Goal: Task Accomplishment & Management: Complete application form

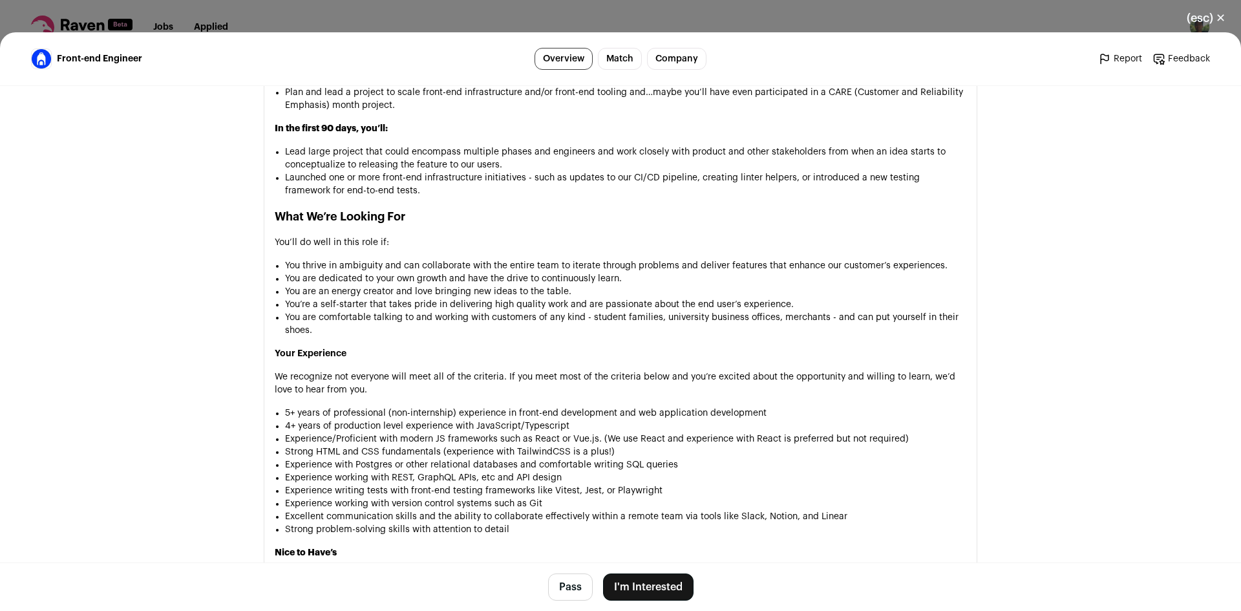
scroll to position [1372, 0]
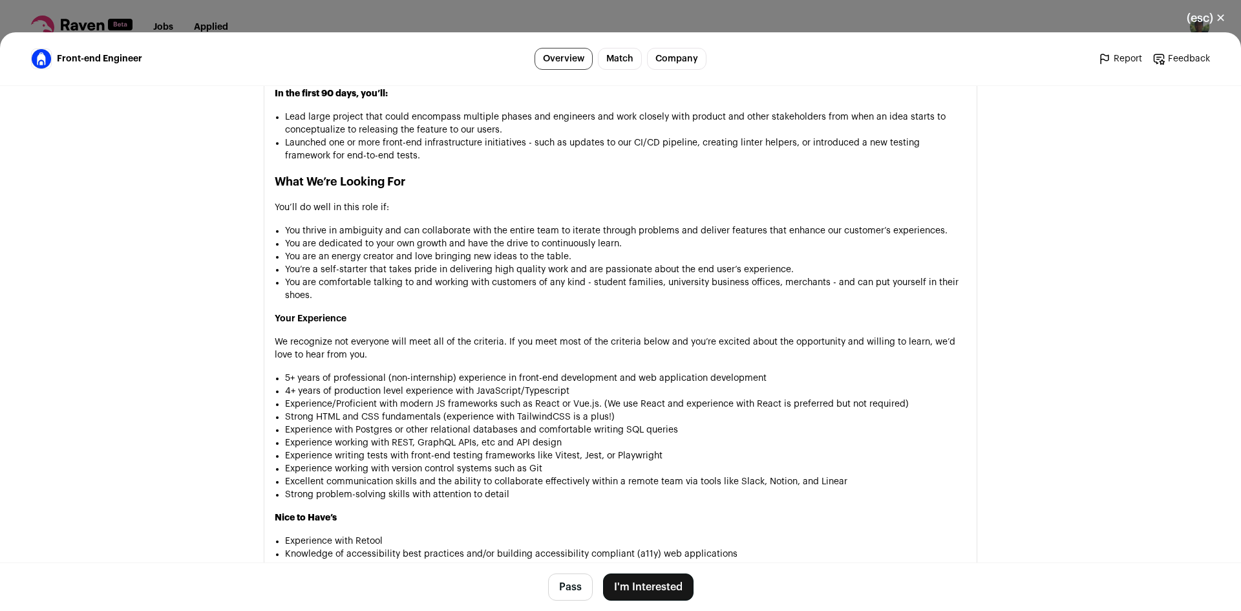
click at [650, 588] on button "I'm Interested" at bounding box center [648, 586] width 91 height 27
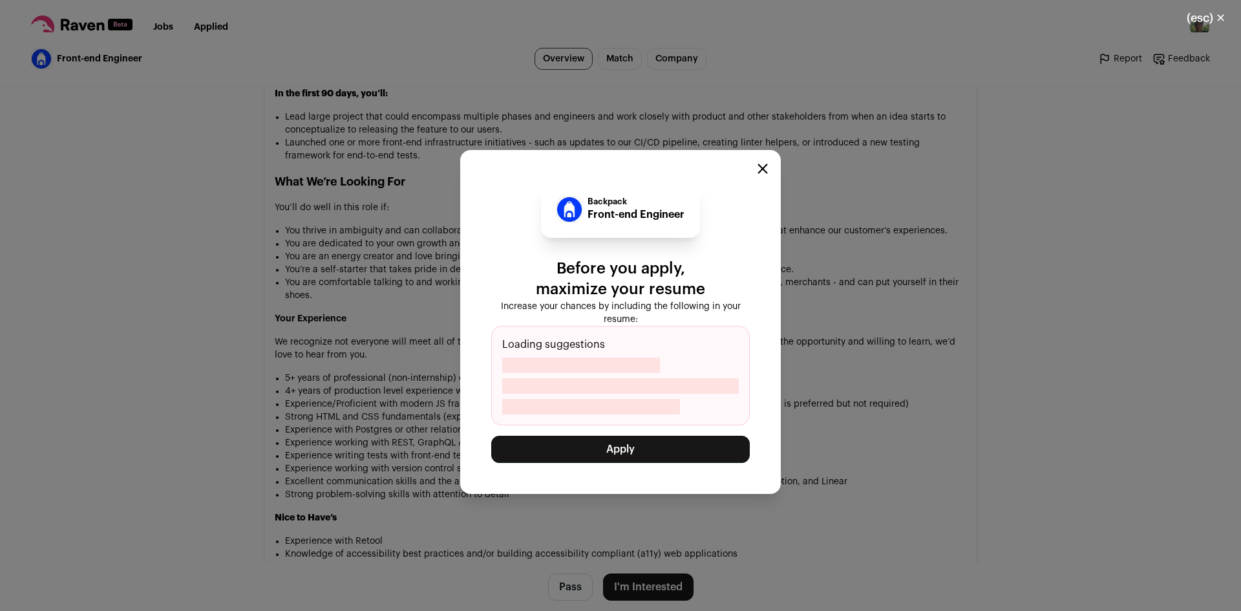
click at [651, 449] on button "Apply" at bounding box center [620, 449] width 259 height 27
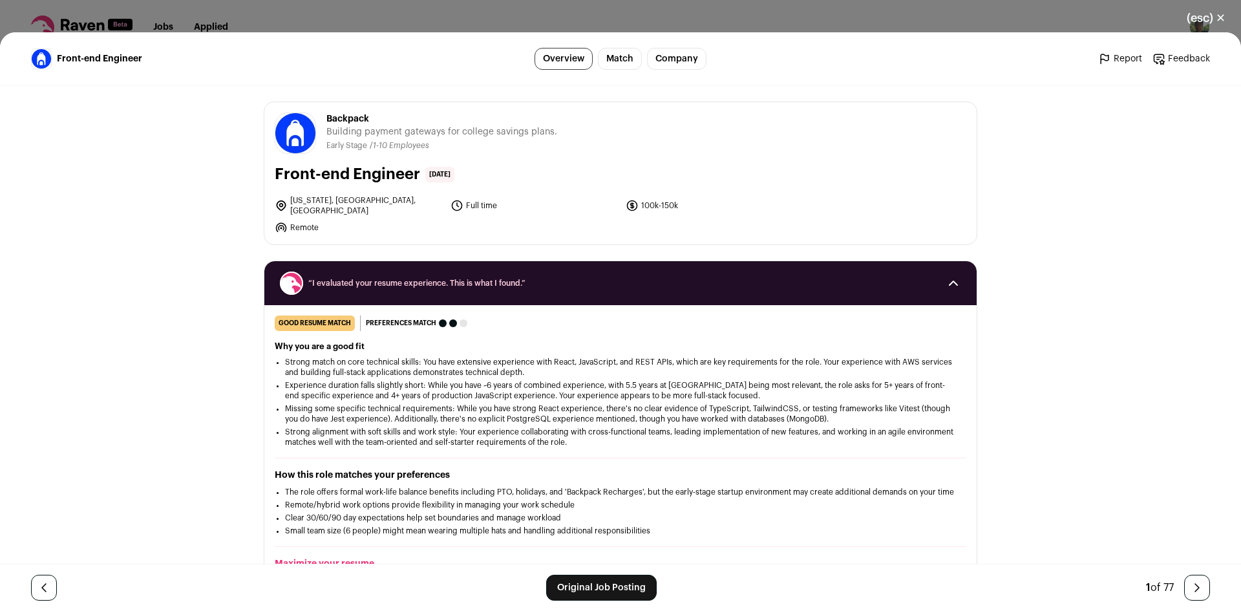
drag, startPoint x: 378, startPoint y: 115, endPoint x: 325, endPoint y: 116, distance: 53.0
click at [326, 116] on span "Backpack" at bounding box center [441, 118] width 231 height 13
click at [345, 117] on span "Backpack" at bounding box center [441, 118] width 231 height 13
click at [308, 221] on li "Remote" at bounding box center [359, 227] width 168 height 13
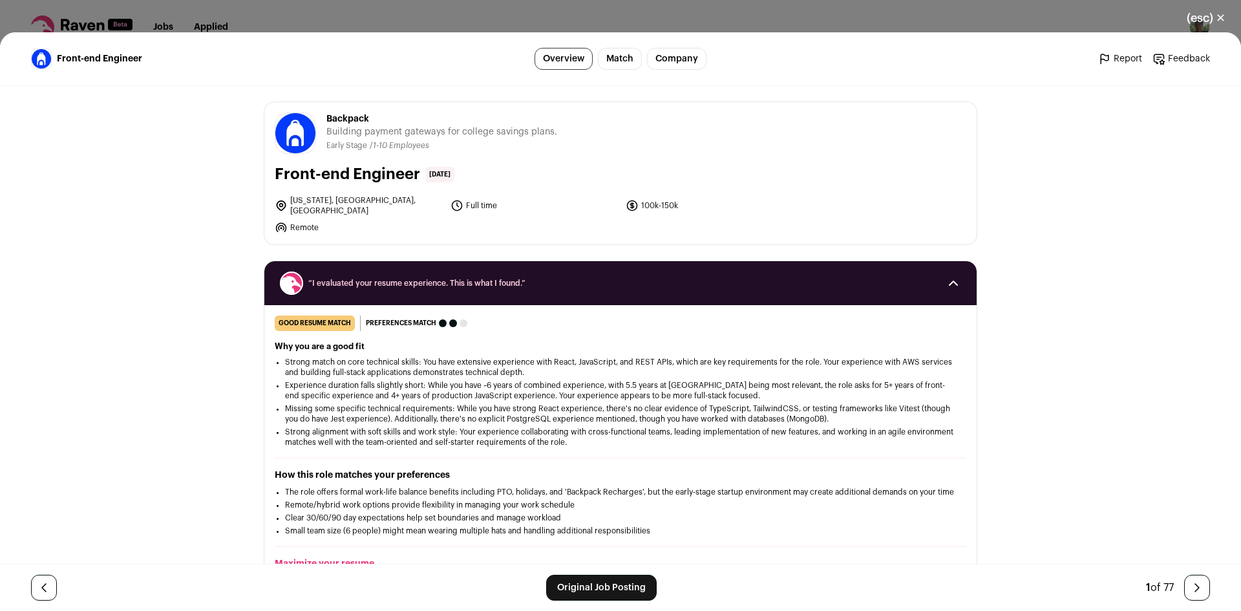
click at [308, 221] on li "Remote" at bounding box center [359, 227] width 168 height 13
copy li "Remote"
click at [1194, 16] on button "(esc) ✕" at bounding box center [1206, 18] width 70 height 28
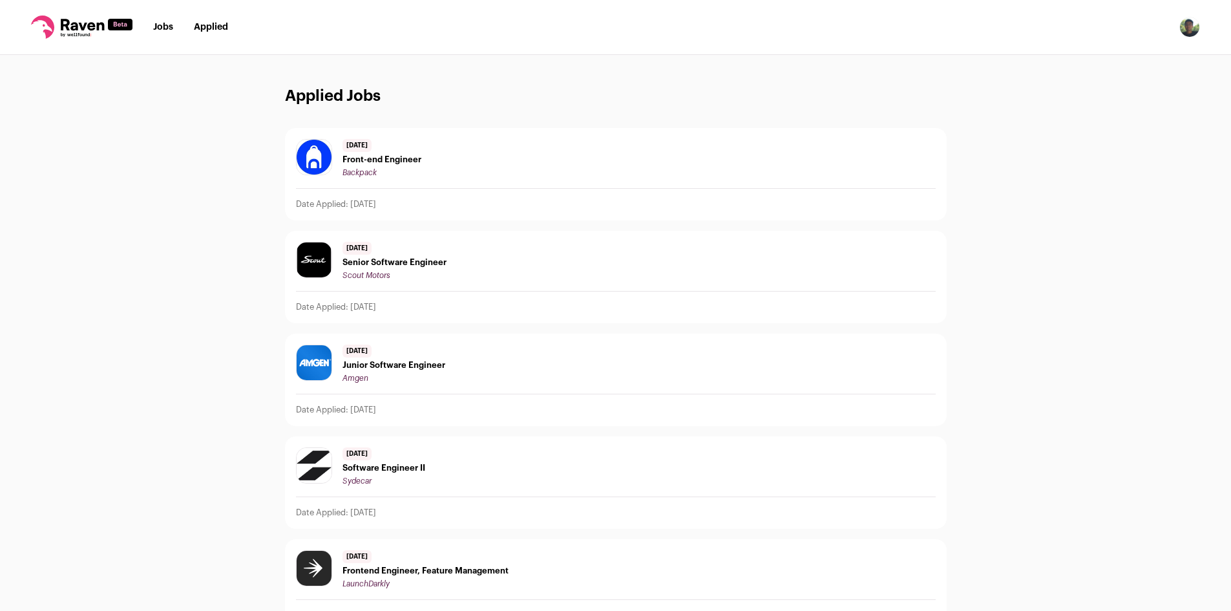
click at [220, 27] on link "Applied" at bounding box center [211, 27] width 34 height 9
click at [154, 27] on link "Jobs" at bounding box center [163, 27] width 20 height 9
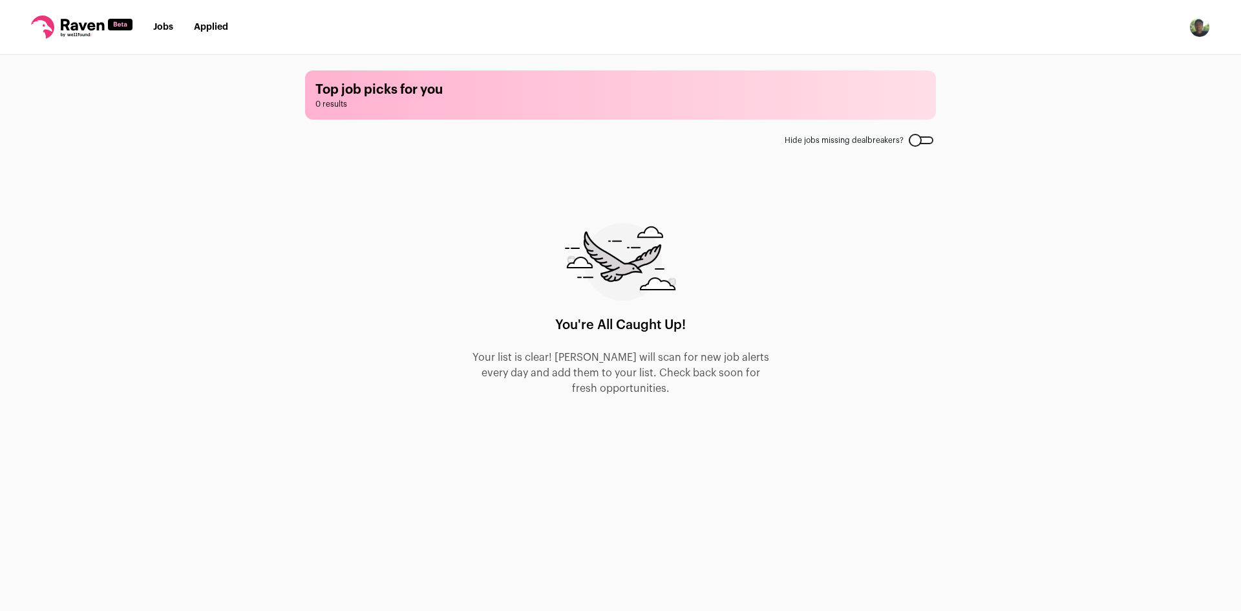
click at [214, 29] on link "Applied" at bounding box center [211, 27] width 34 height 9
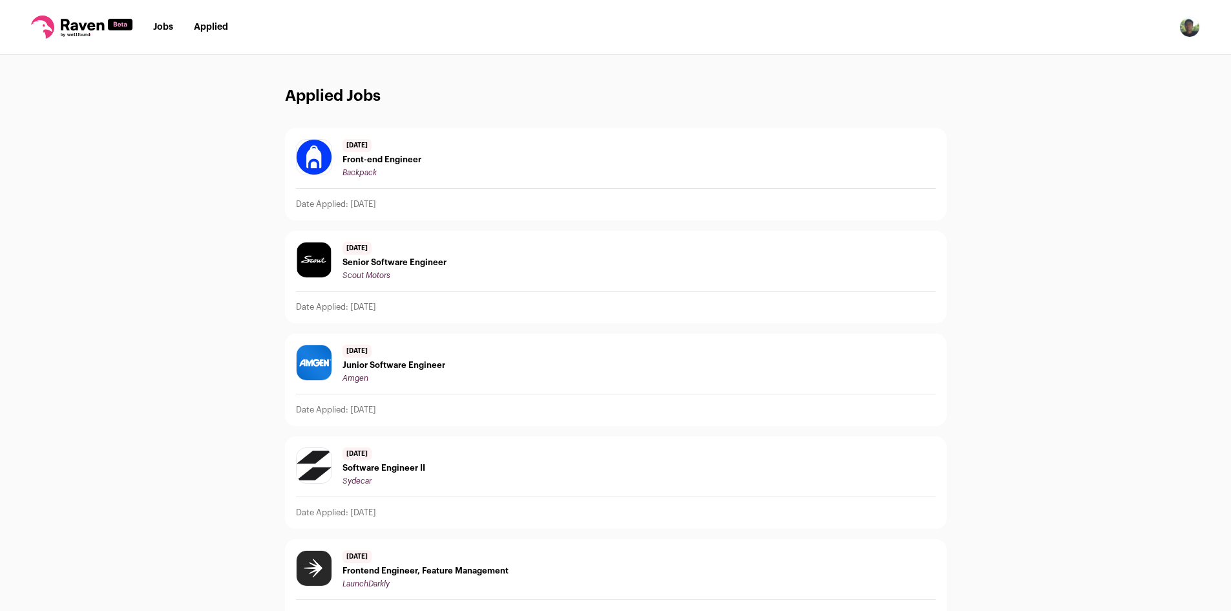
click at [213, 32] on link "Applied" at bounding box center [211, 27] width 34 height 9
click at [165, 30] on link "Jobs" at bounding box center [163, 27] width 20 height 9
